Goal: Find specific page/section: Find specific page/section

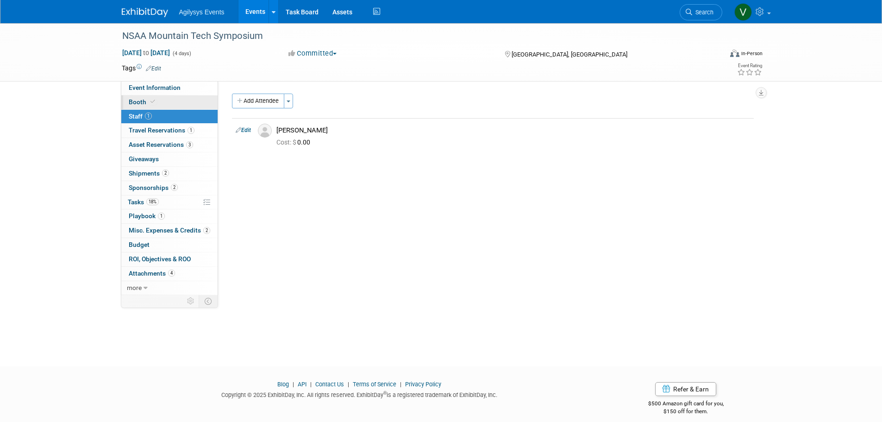
drag, startPoint x: 147, startPoint y: 86, endPoint x: 151, endPoint y: 96, distance: 10.8
click at [147, 86] on span "Event Information" at bounding box center [155, 87] width 52 height 7
select select "HRC"
select select "Q2"
select select "A"
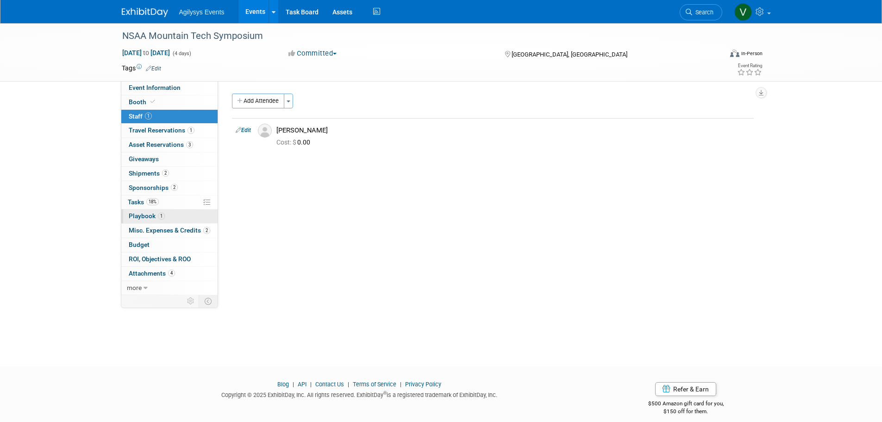
select select "Yes"
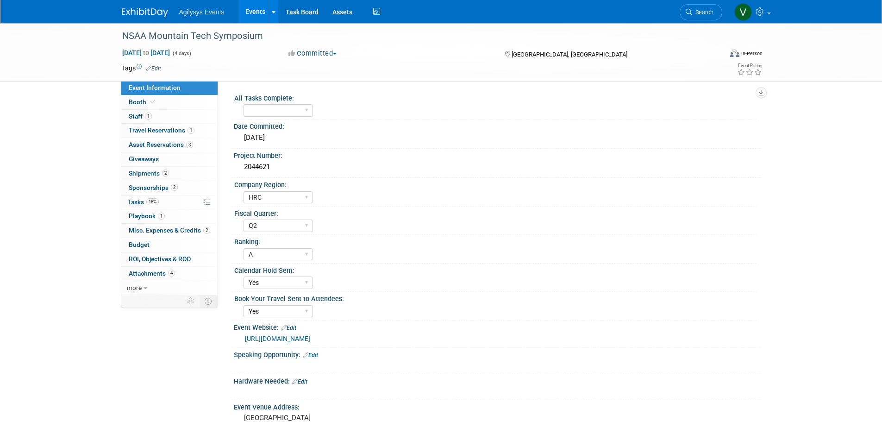
click at [310, 340] on link "https://www.nsaa.org/NSAA/NSAA/Events/Mountain_Technology_Symposium.aspx" at bounding box center [277, 338] width 65 height 7
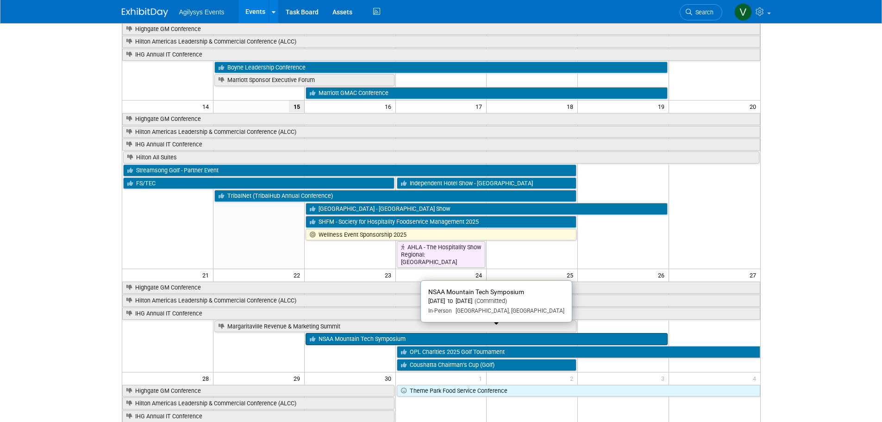
scroll to position [185, 0]
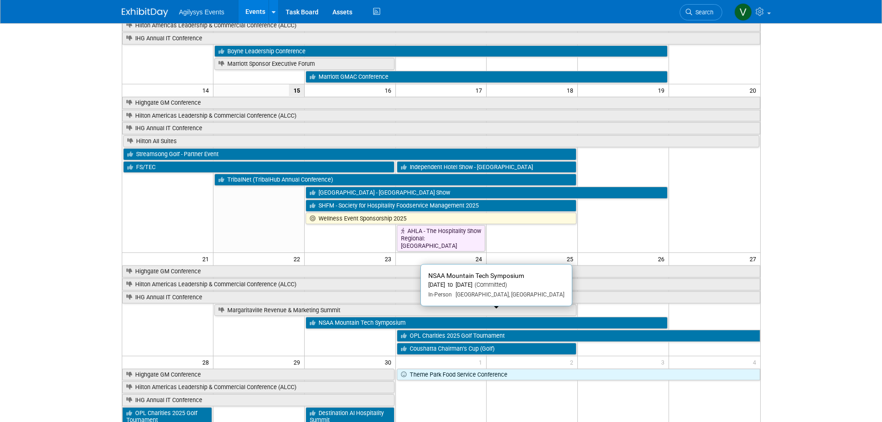
click at [379, 317] on link "NSAA Mountain Tech Symposium" at bounding box center [487, 323] width 362 height 12
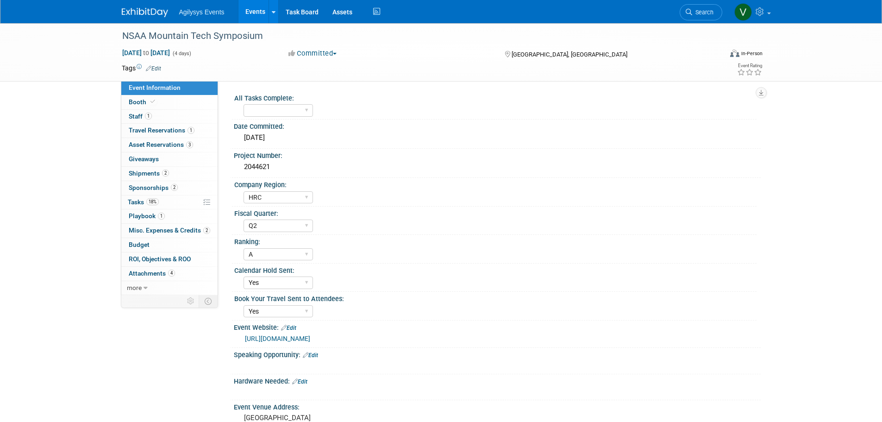
select select "HRC"
select select "Q2"
select select "A"
select select "Yes"
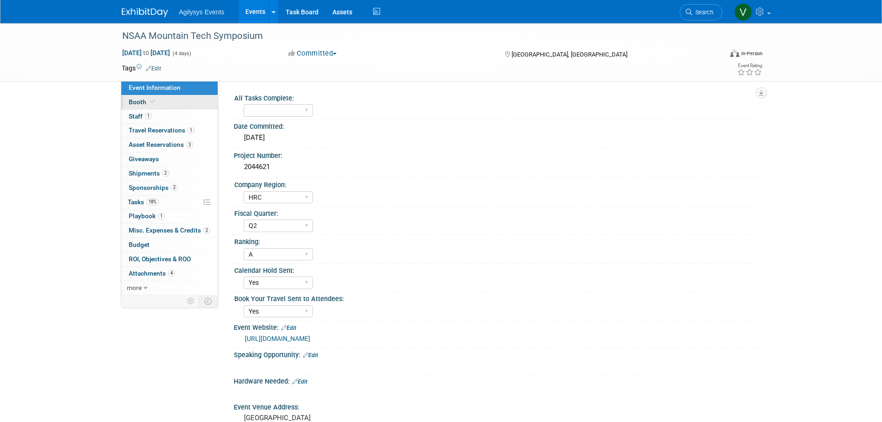
click at [163, 102] on link "Booth" at bounding box center [169, 102] width 96 height 14
